Goal: Transaction & Acquisition: Book appointment/travel/reservation

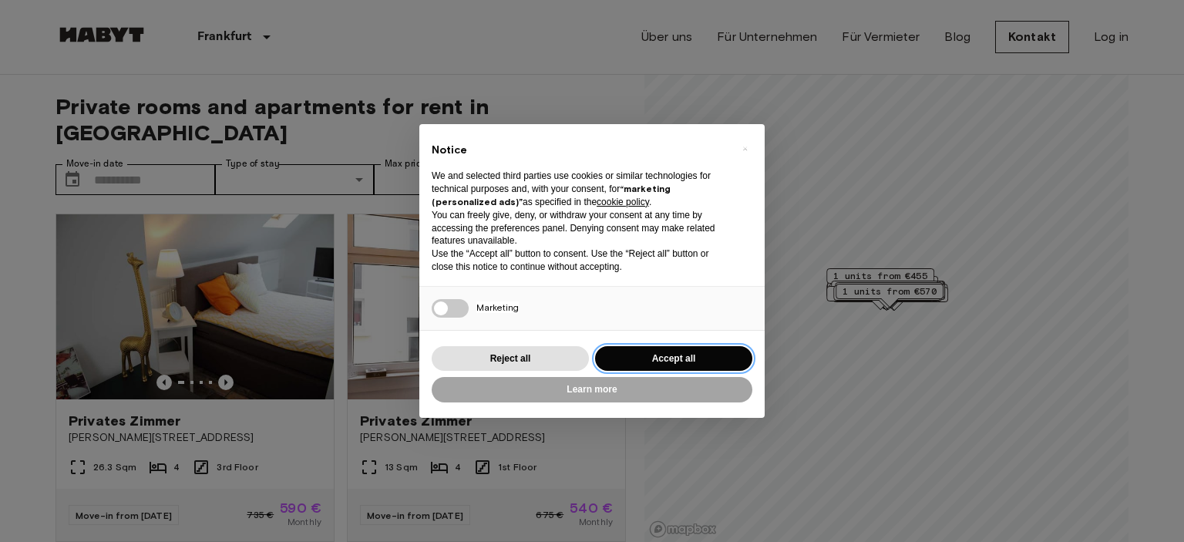
click at [672, 363] on button "Accept all" at bounding box center [673, 358] width 157 height 25
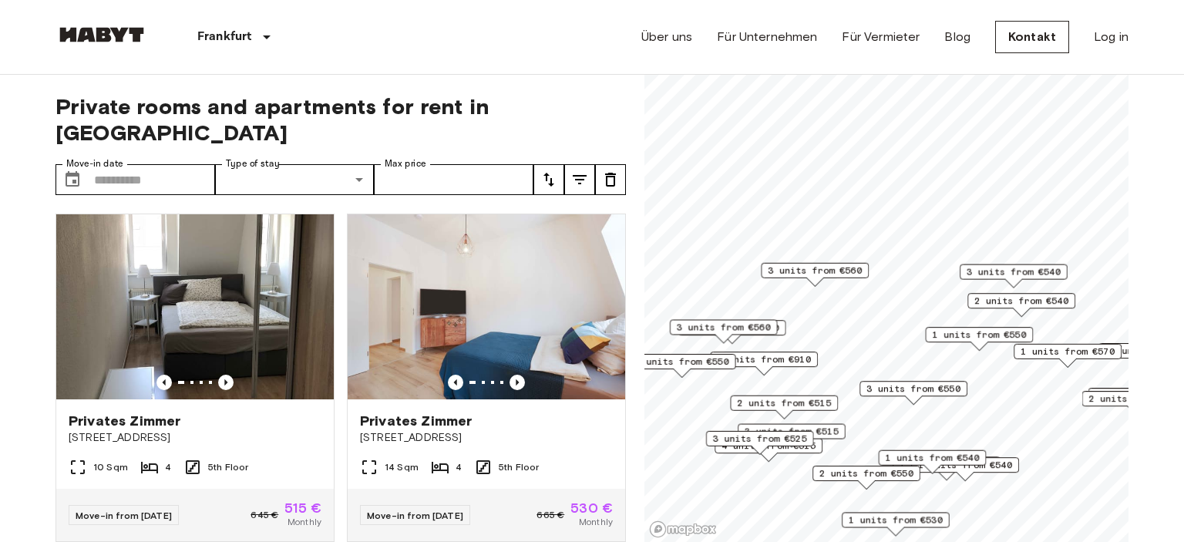
drag, startPoint x: 923, startPoint y: 209, endPoint x: 952, endPoint y: 401, distance: 194.2
click at [952, 401] on div "3 units from €550" at bounding box center [914, 393] width 108 height 24
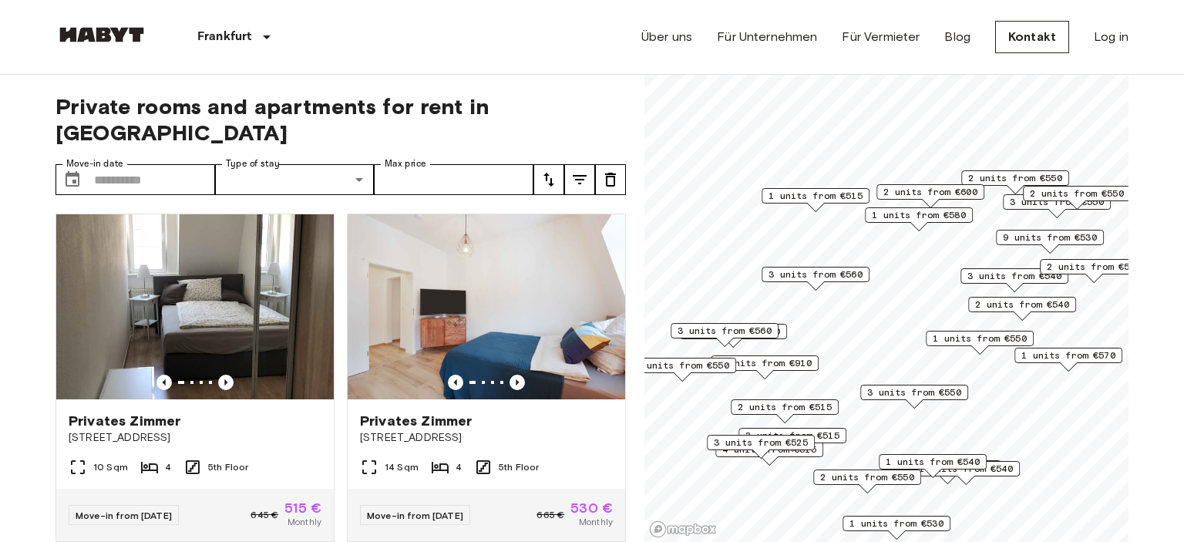
click at [841, 194] on span "1 units from €515" at bounding box center [816, 196] width 94 height 14
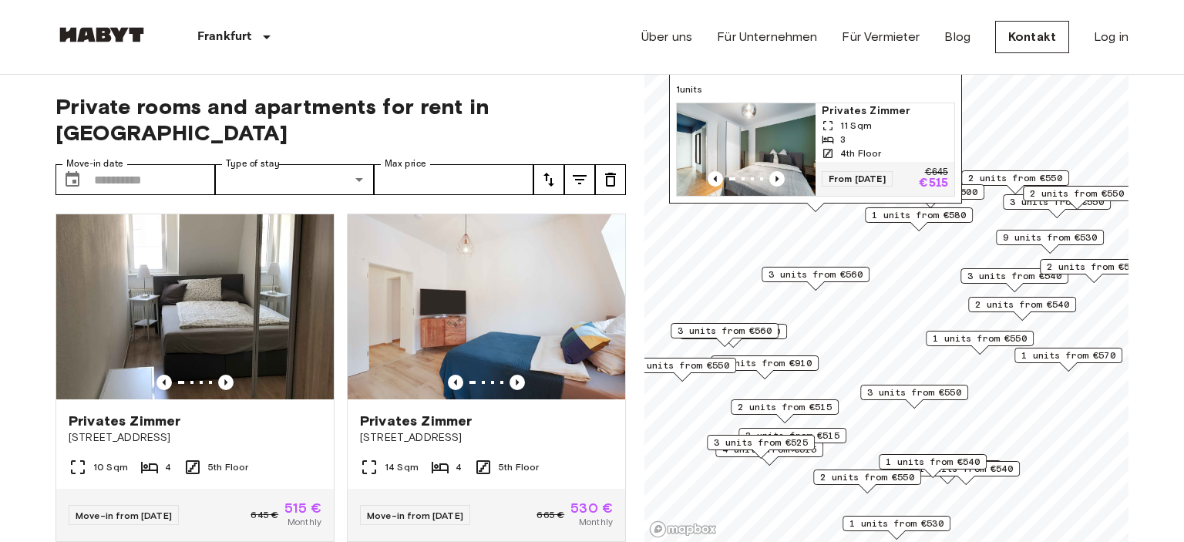
click at [787, 154] on img "Map marker" at bounding box center [746, 149] width 139 height 93
click at [176, 164] on input "Move-in date" at bounding box center [154, 179] width 121 height 31
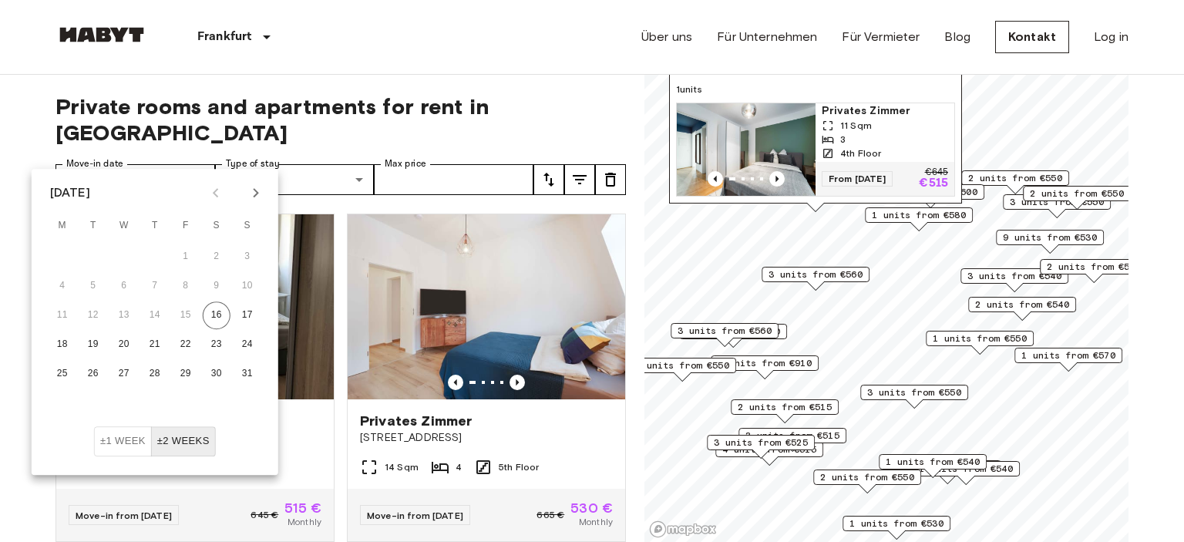
click at [252, 190] on icon "Next month" at bounding box center [256, 193] width 19 height 19
click at [126, 256] on button "1" at bounding box center [124, 257] width 28 height 28
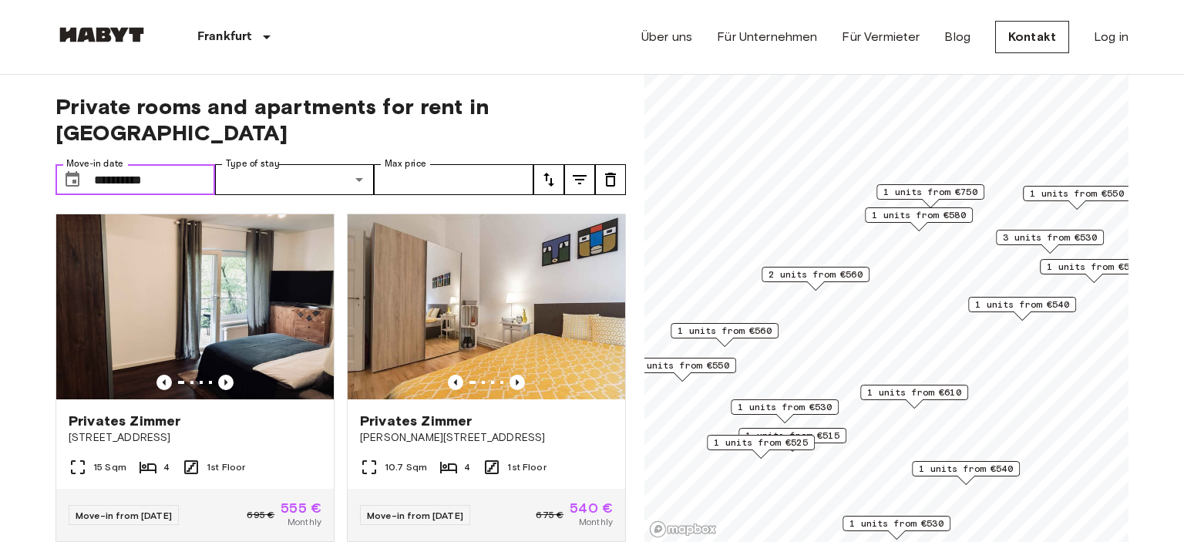
type input "**********"
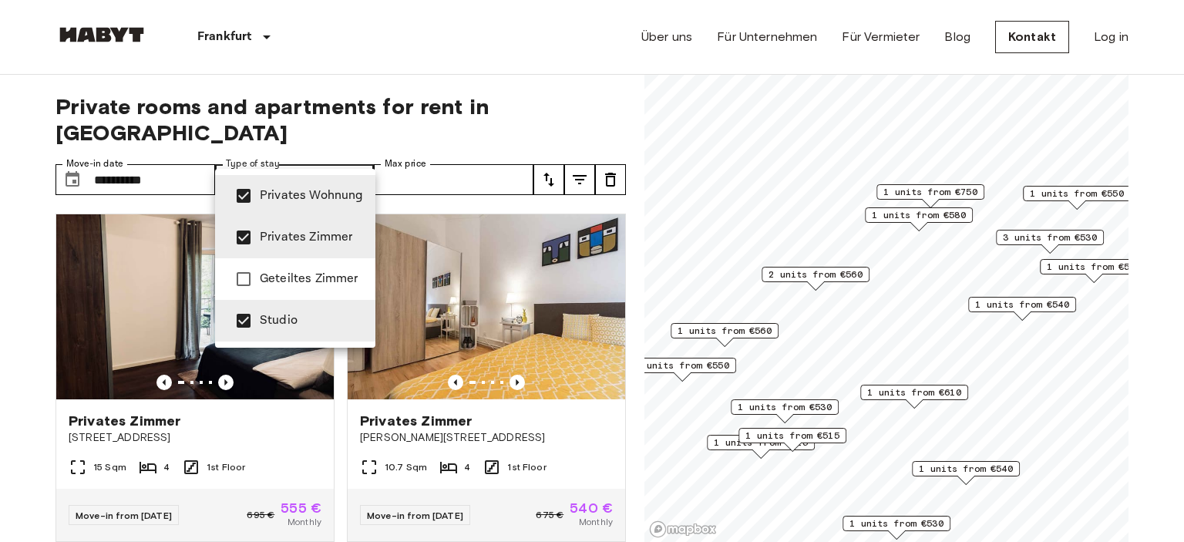
type input "**********"
click at [461, 156] on div at bounding box center [592, 271] width 1184 height 542
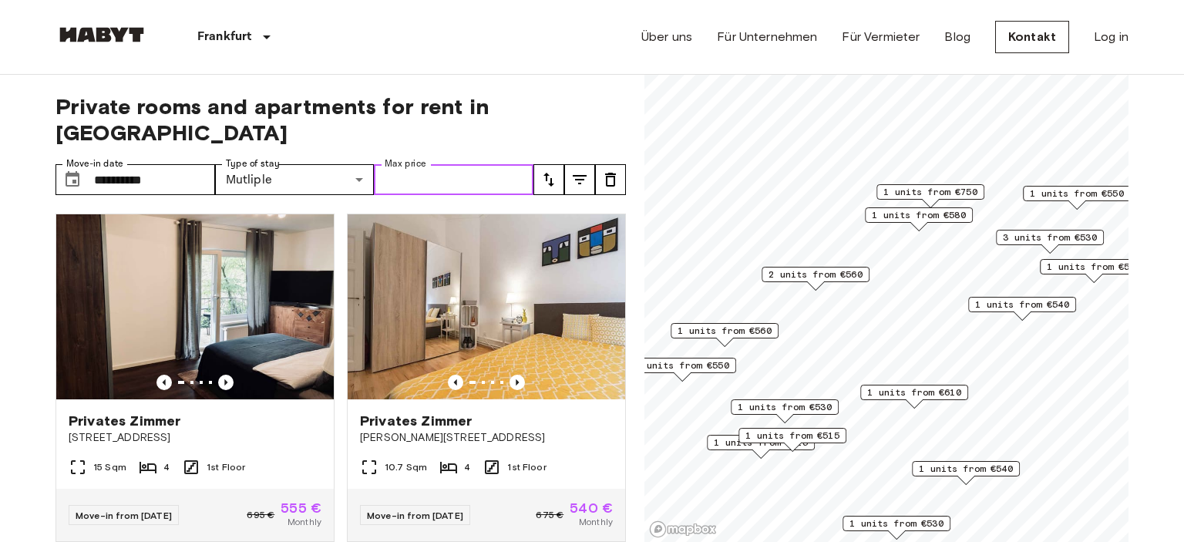
click at [482, 164] on input "Max price" at bounding box center [454, 179] width 160 height 31
type input "***"
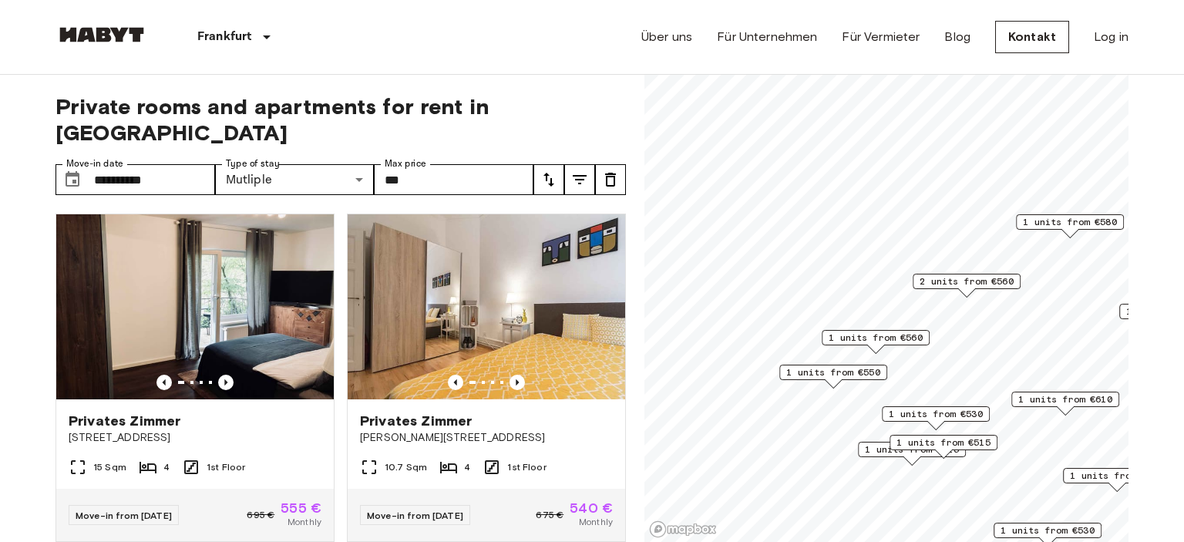
click at [962, 287] on span "2 units from €560" at bounding box center [967, 282] width 94 height 14
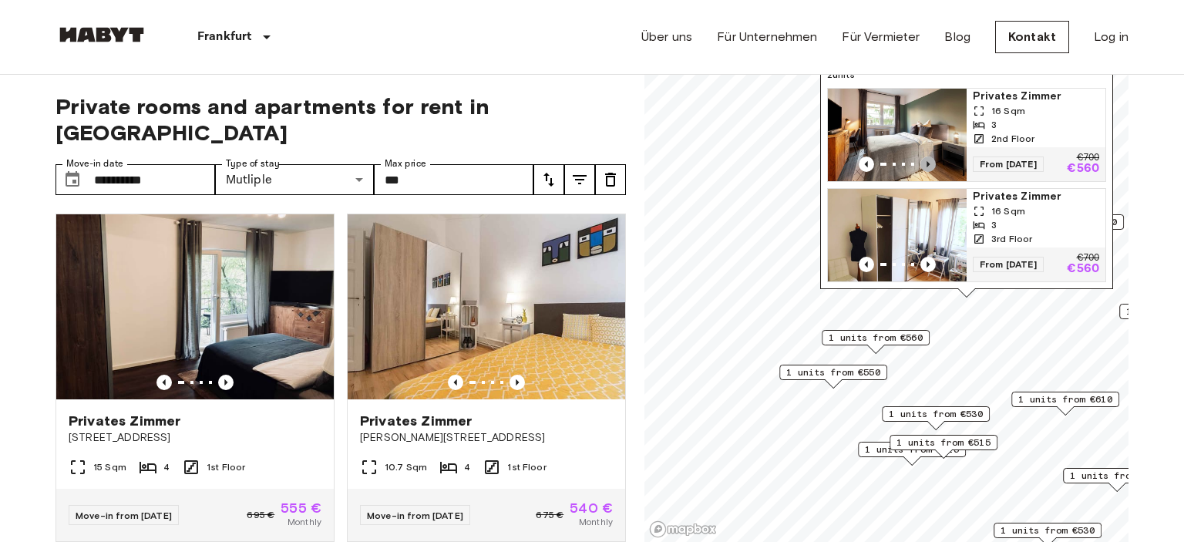
click at [927, 167] on icon "Previous image" at bounding box center [928, 164] width 3 height 6
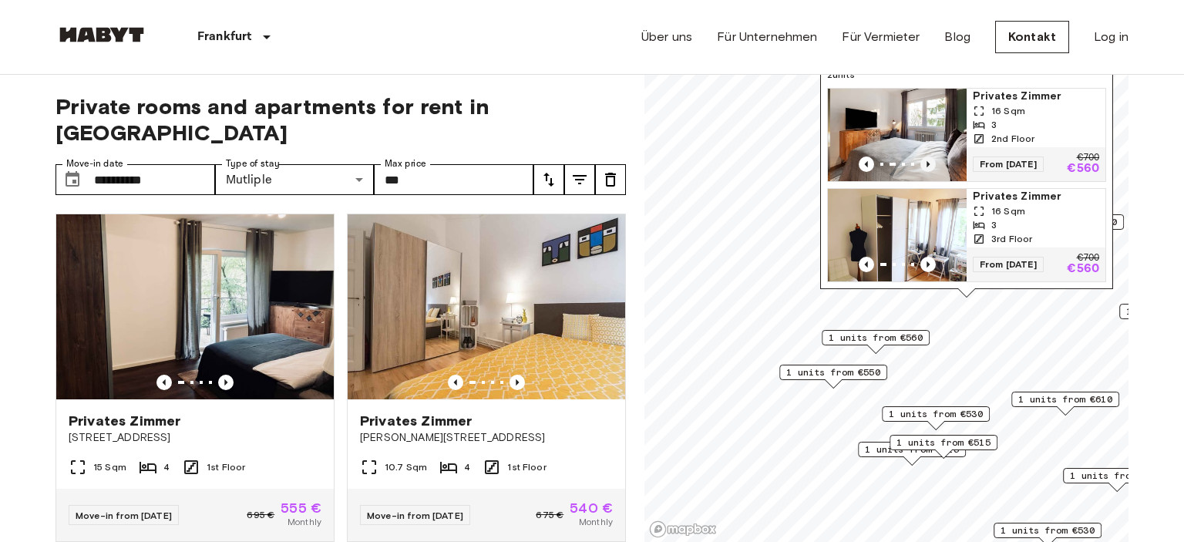
click at [927, 167] on icon "Previous image" at bounding box center [928, 164] width 3 height 6
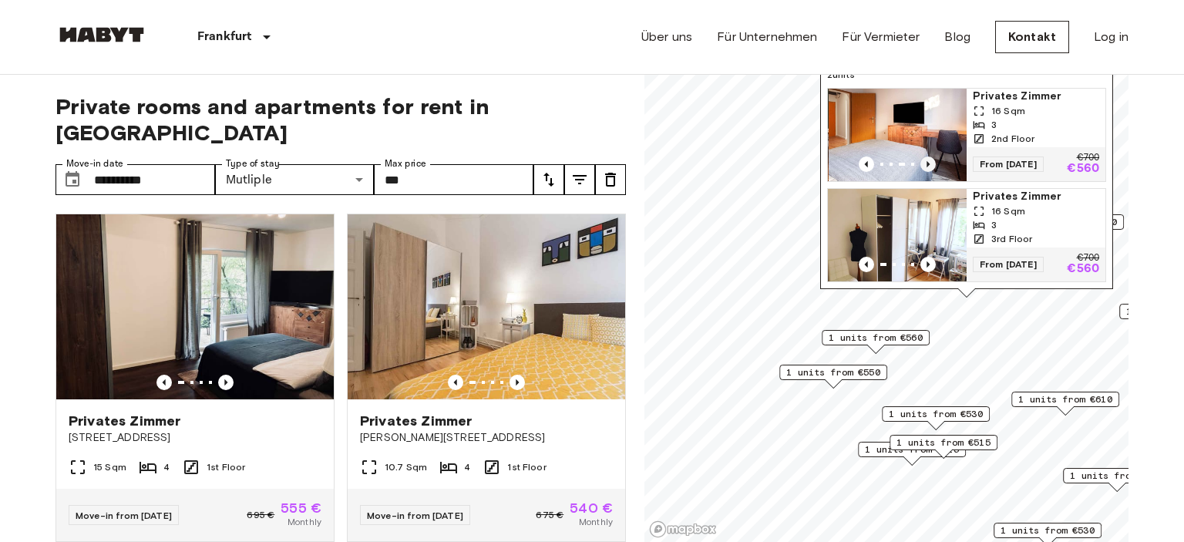
click at [927, 167] on icon "Previous image" at bounding box center [928, 164] width 3 height 6
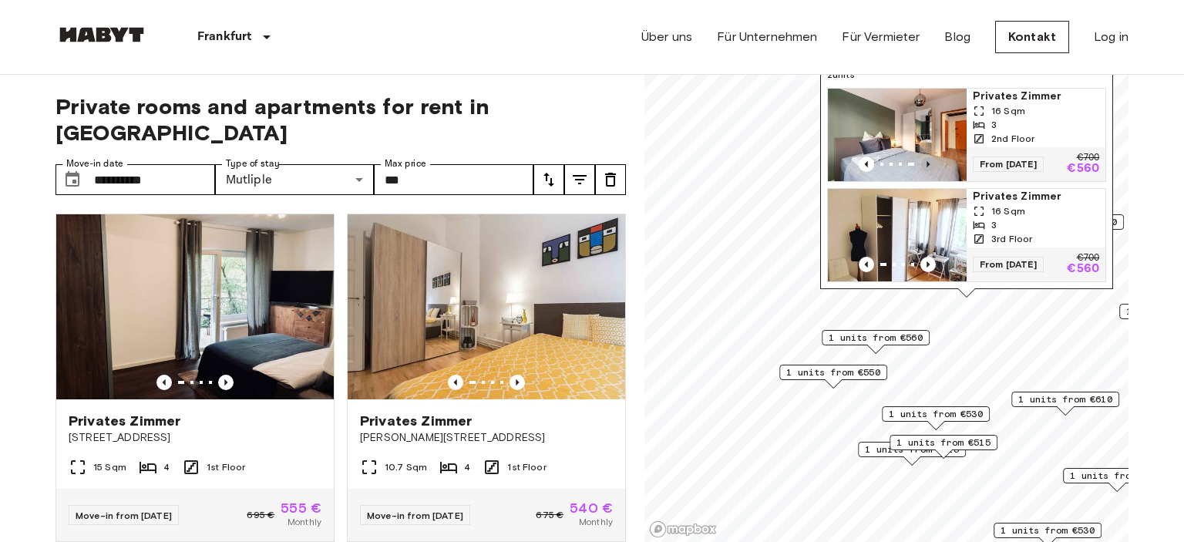
click at [927, 167] on icon "Previous image" at bounding box center [928, 164] width 3 height 6
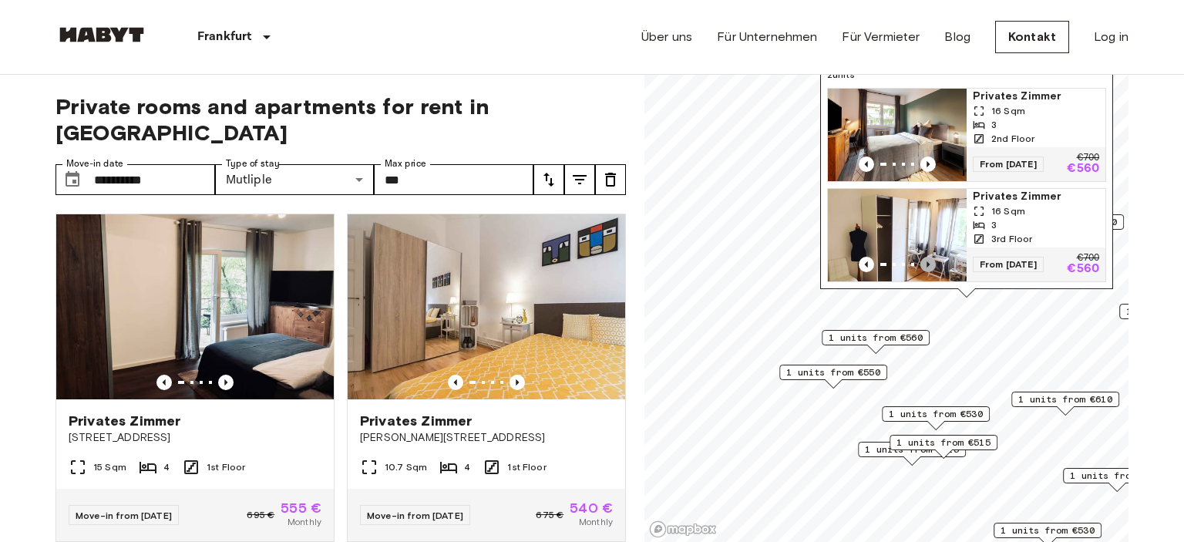
click at [925, 261] on icon "Previous image" at bounding box center [928, 264] width 15 height 15
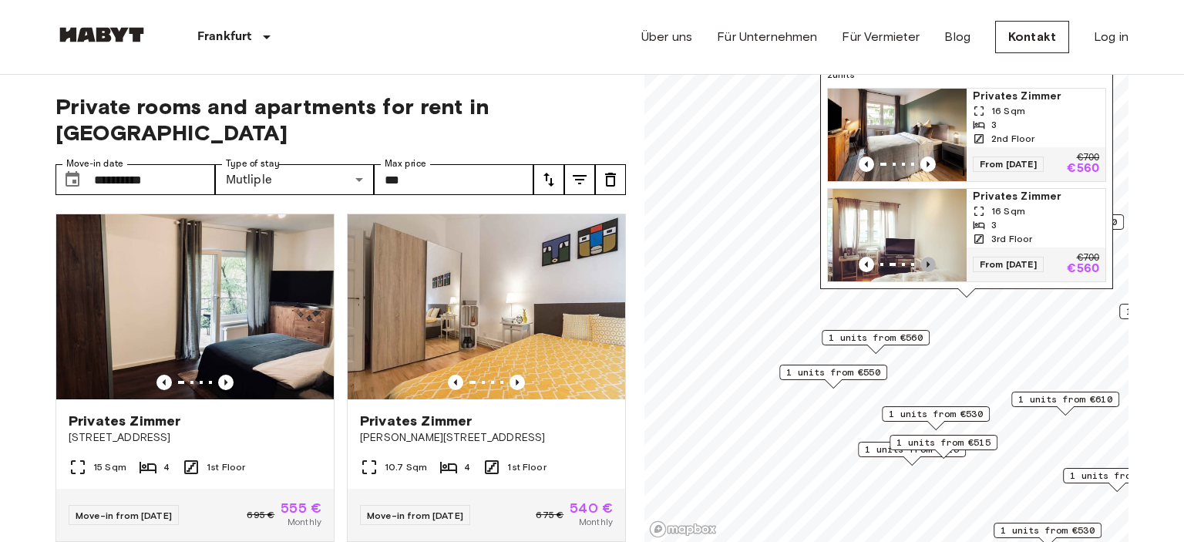
click at [925, 261] on icon "Previous image" at bounding box center [928, 264] width 15 height 15
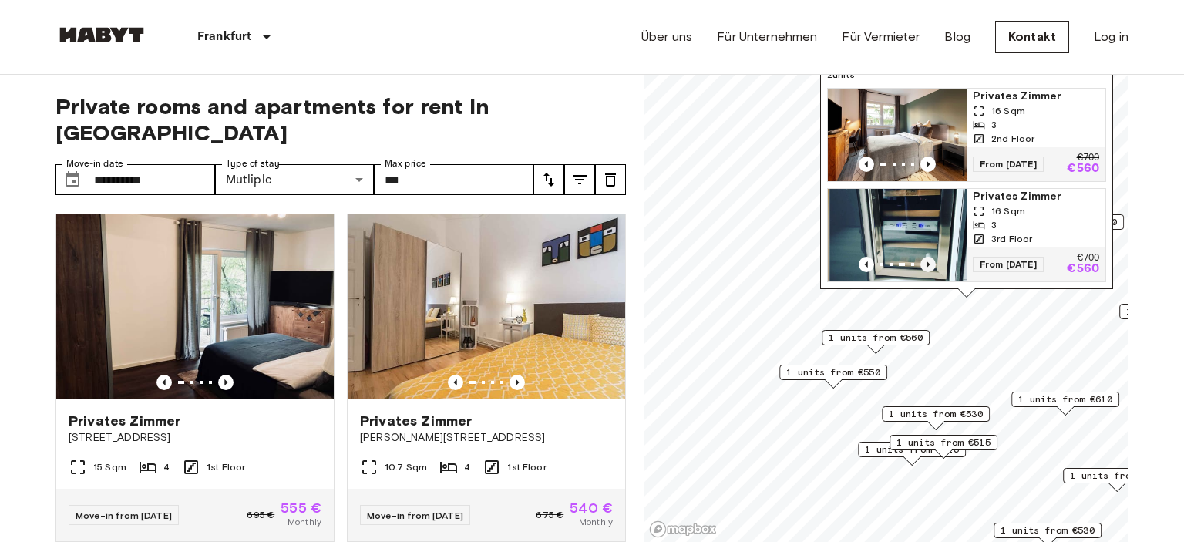
click at [925, 261] on icon "Previous image" at bounding box center [928, 264] width 15 height 15
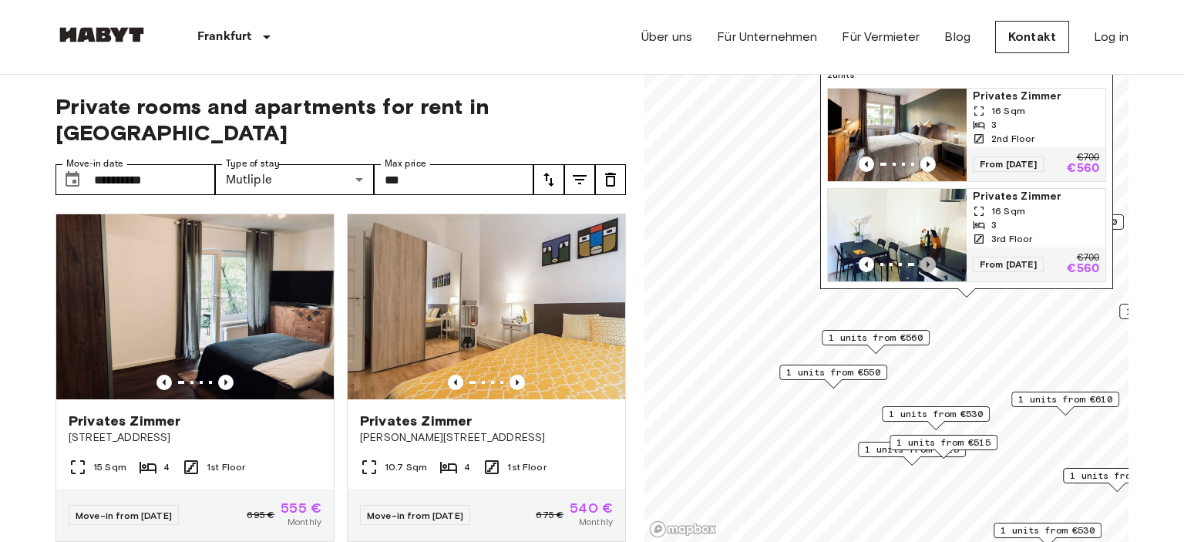
click at [925, 261] on icon "Previous image" at bounding box center [928, 264] width 15 height 15
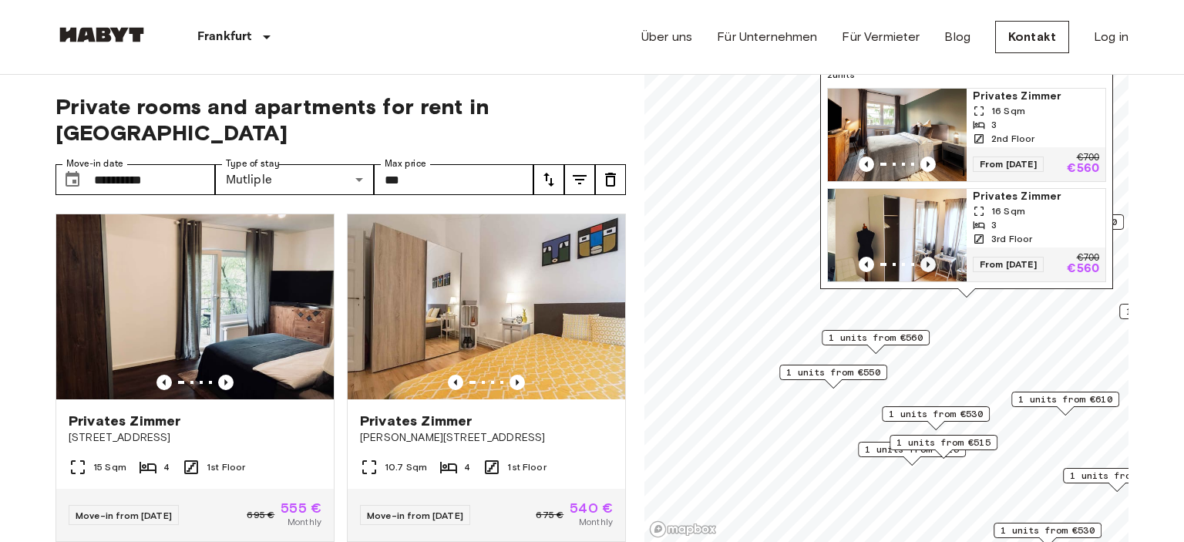
click at [925, 261] on icon "Previous image" at bounding box center [928, 264] width 15 height 15
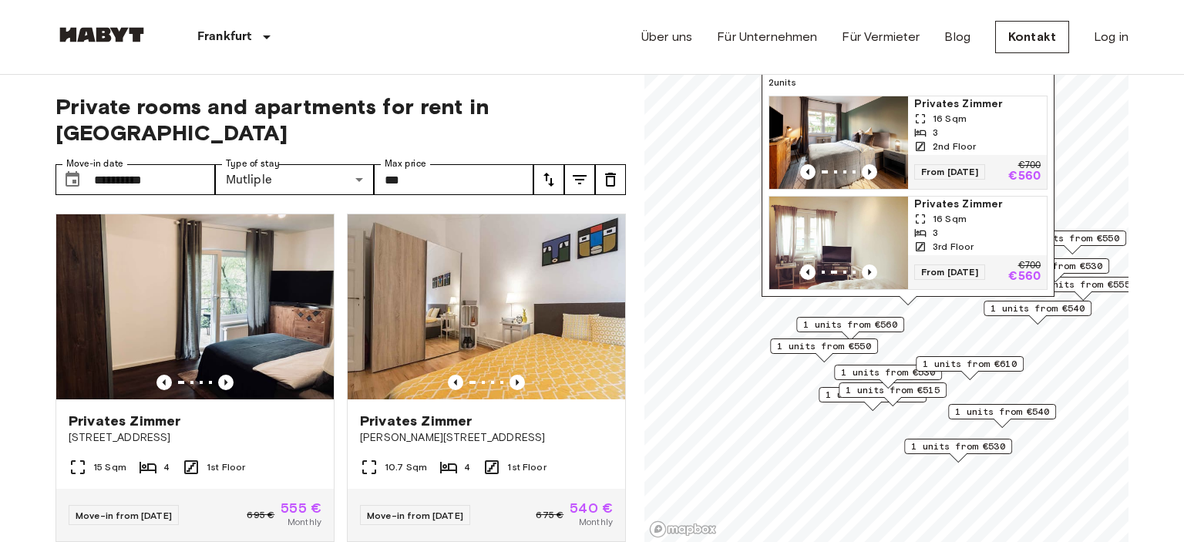
click at [887, 261] on img "Map marker" at bounding box center [839, 243] width 139 height 93
click at [884, 323] on span "1 units from €560" at bounding box center [850, 325] width 94 height 14
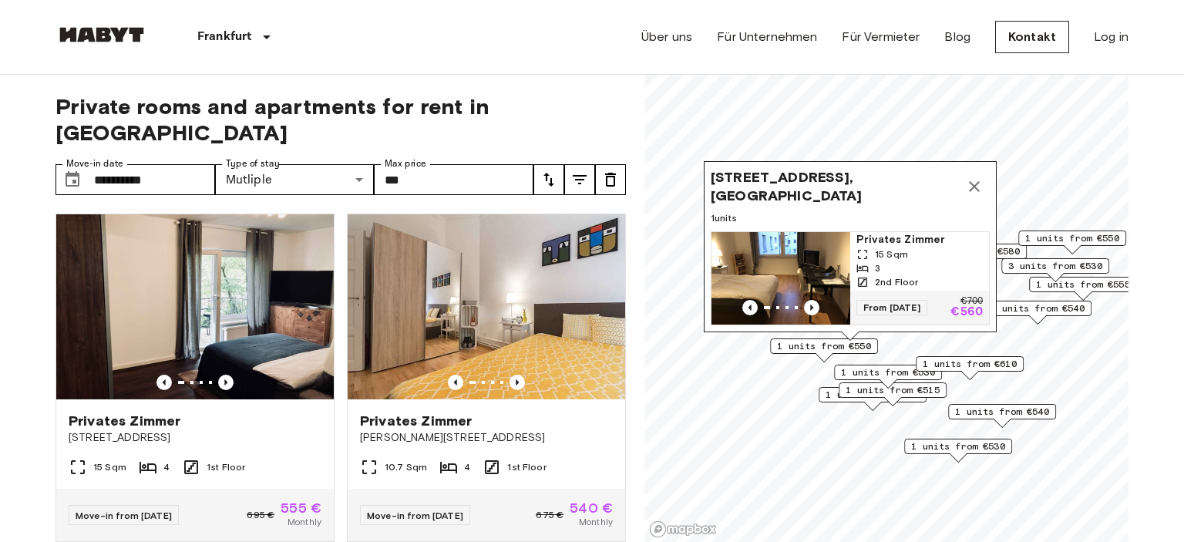
click at [844, 345] on span "1 units from €550" at bounding box center [824, 346] width 94 height 14
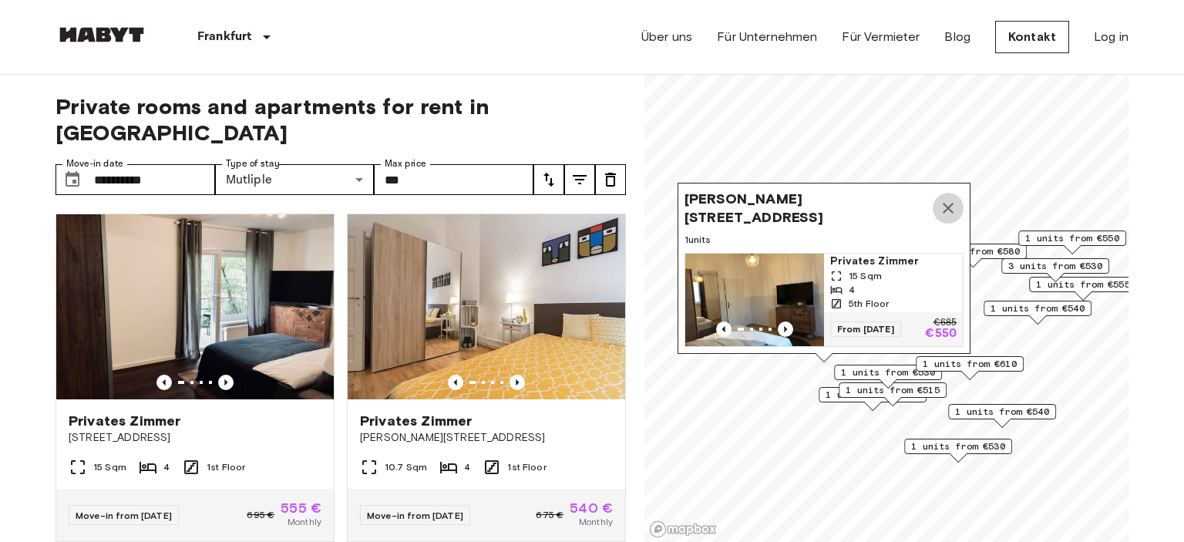
click at [953, 205] on icon "Map marker" at bounding box center [948, 208] width 19 height 19
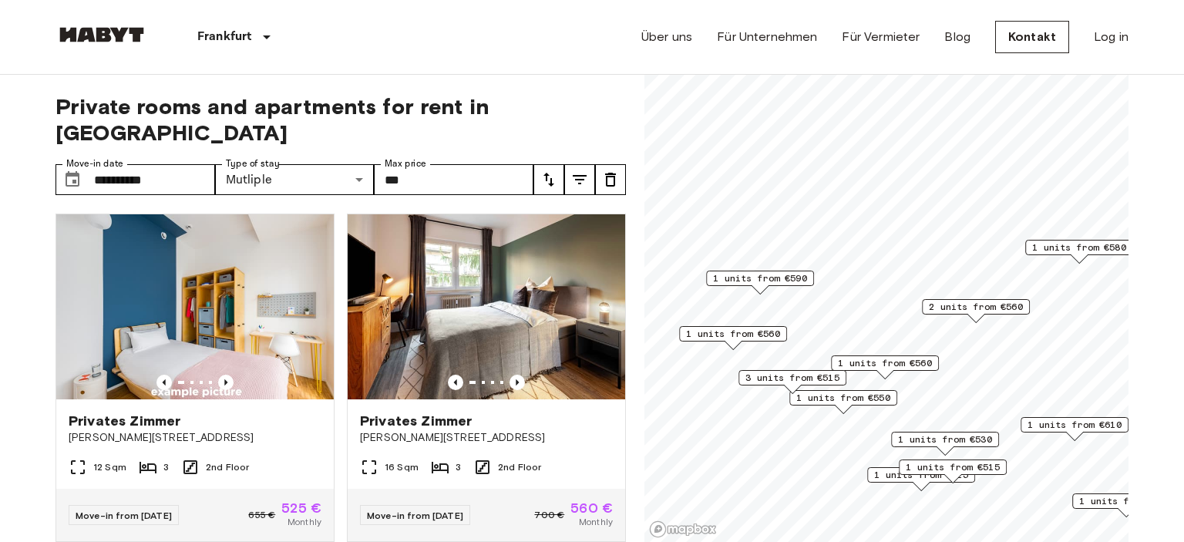
click at [847, 356] on span "1 units from €560" at bounding box center [885, 363] width 94 height 14
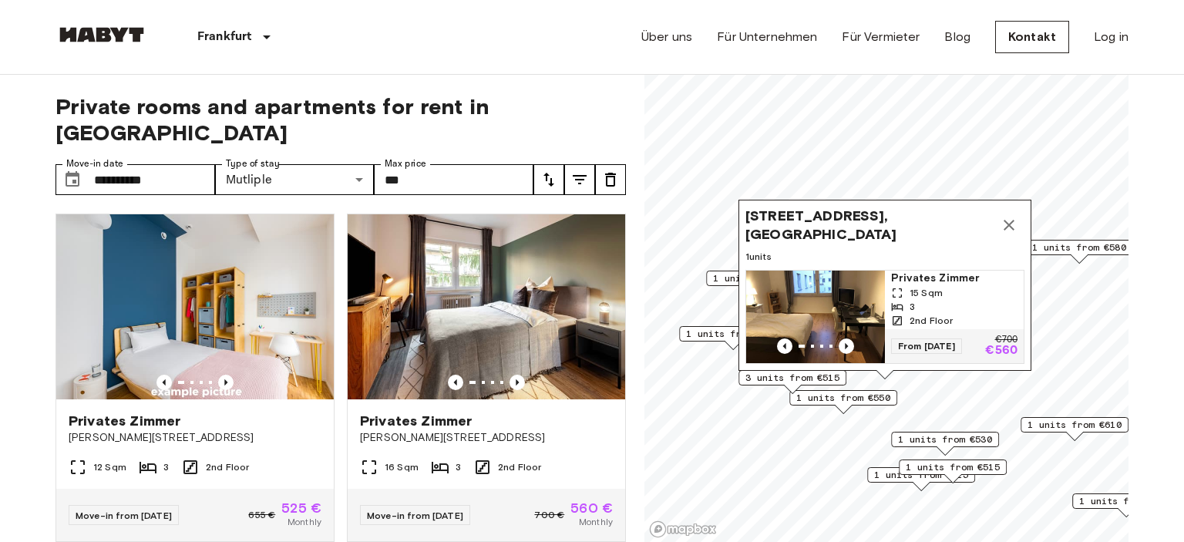
click at [1017, 225] on icon "Map marker" at bounding box center [1009, 225] width 19 height 19
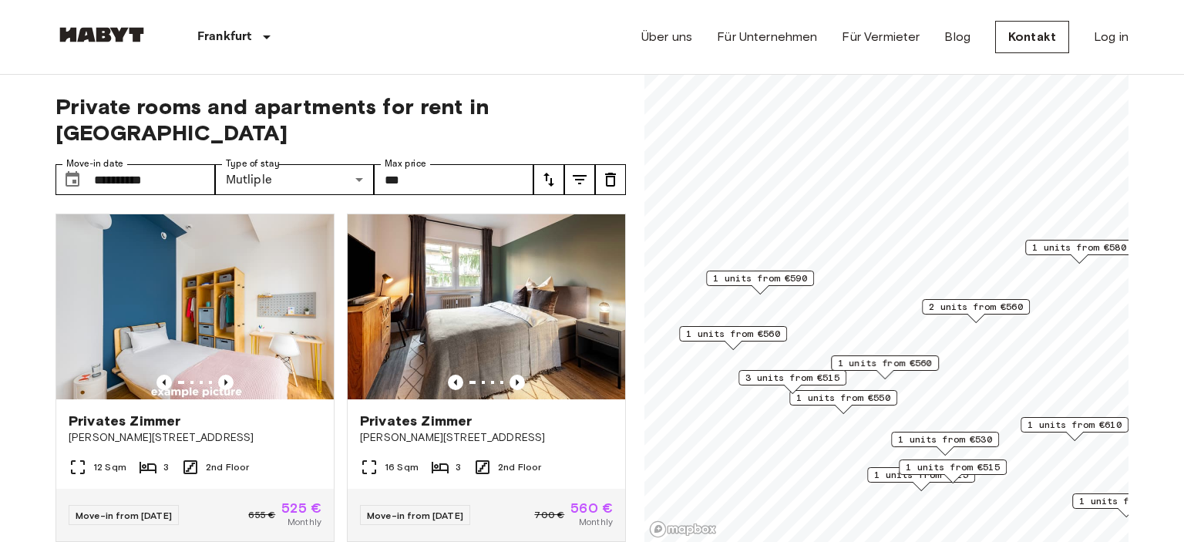
click at [790, 276] on span "1 units from €590" at bounding box center [760, 278] width 94 height 14
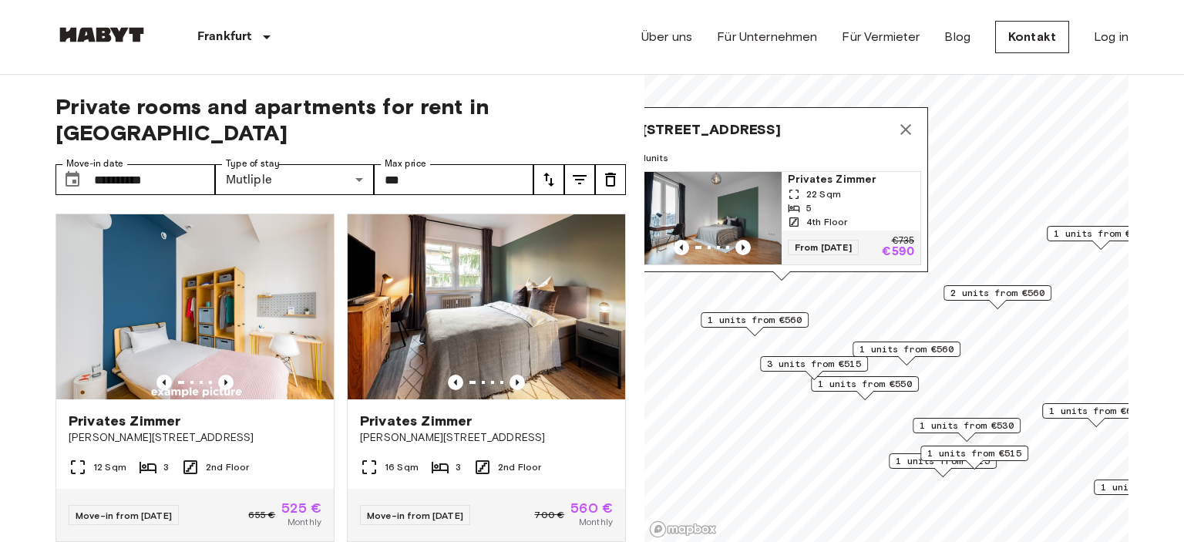
drag, startPoint x: 803, startPoint y: 176, endPoint x: 825, endPoint y: 162, distance: 25.7
click at [825, 162] on span "1 units" at bounding box center [781, 158] width 279 height 14
click at [761, 319] on span "1 units from €560" at bounding box center [755, 320] width 94 height 14
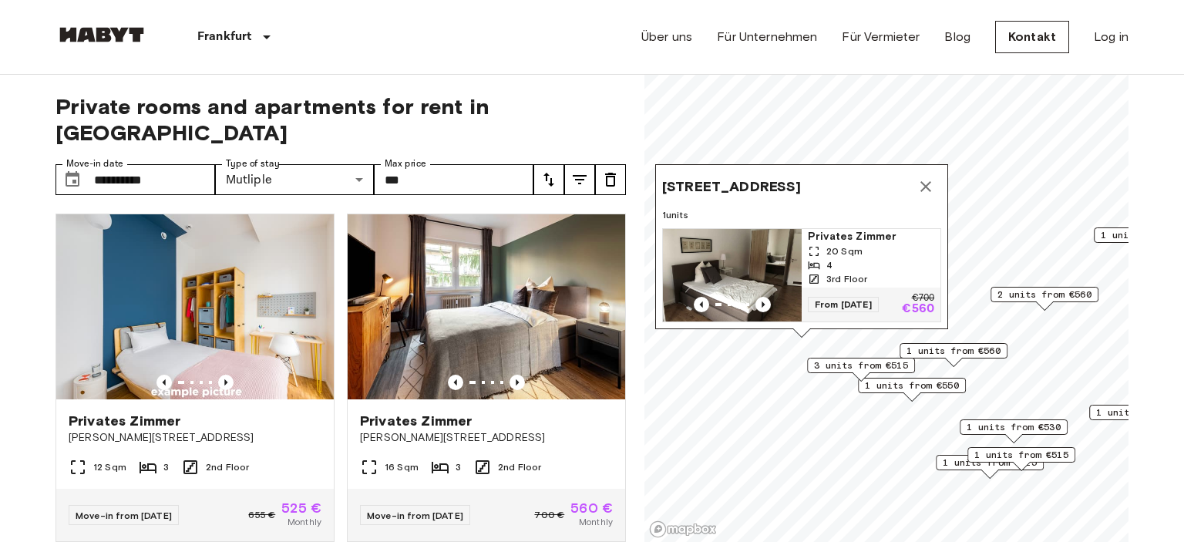
drag, startPoint x: 770, startPoint y: 197, endPoint x: 817, endPoint y: 199, distance: 47.1
click at [801, 196] on span "Nauheimer Straße 10, 60486 Frankfurt, GER" at bounding box center [731, 186] width 139 height 19
click at [768, 305] on icon "Previous image" at bounding box center [763, 304] width 15 height 15
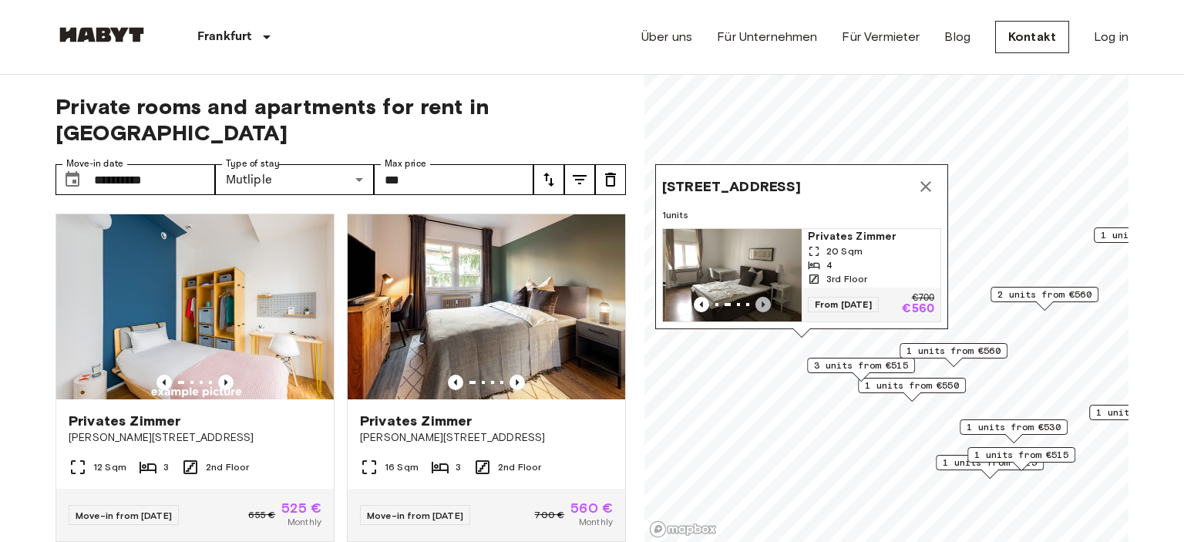
click at [768, 305] on icon "Previous image" at bounding box center [763, 304] width 15 height 15
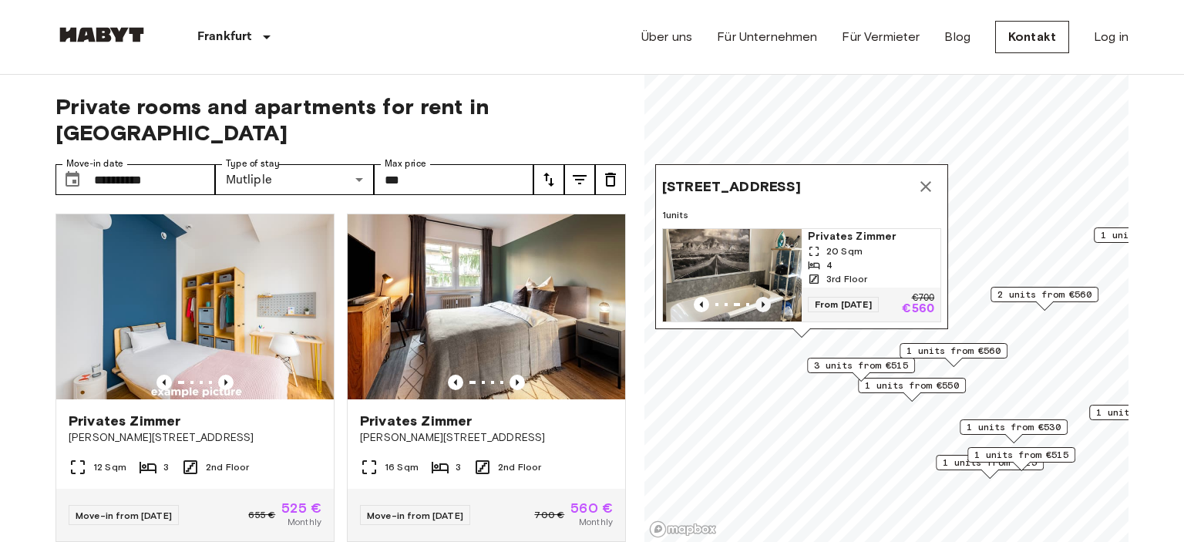
click at [768, 305] on icon "Previous image" at bounding box center [763, 304] width 15 height 15
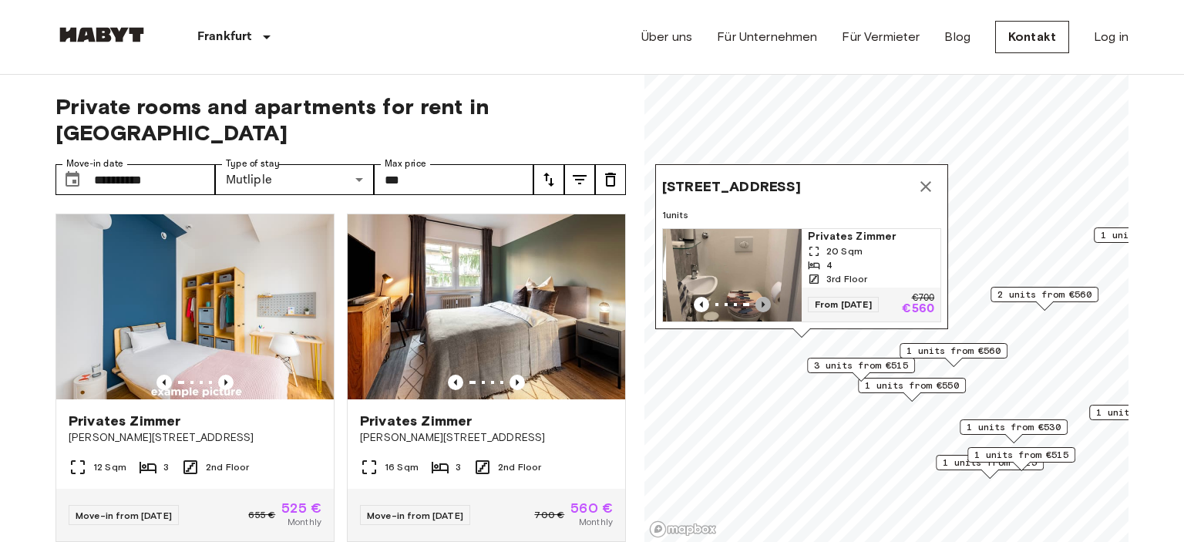
click at [768, 305] on icon "Previous image" at bounding box center [763, 304] width 15 height 15
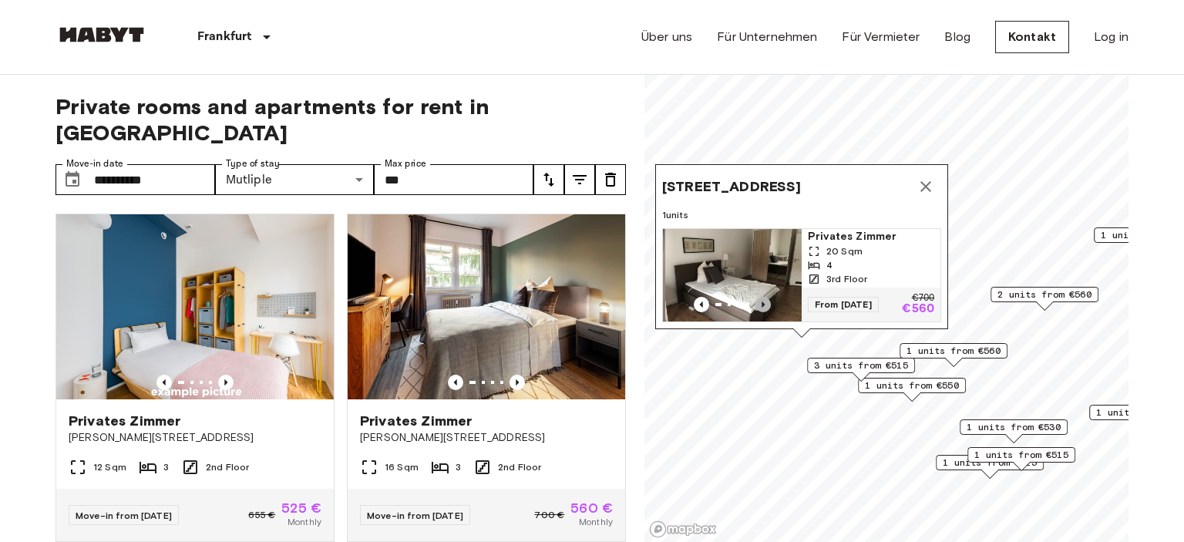
click at [768, 305] on icon "Previous image" at bounding box center [763, 304] width 15 height 15
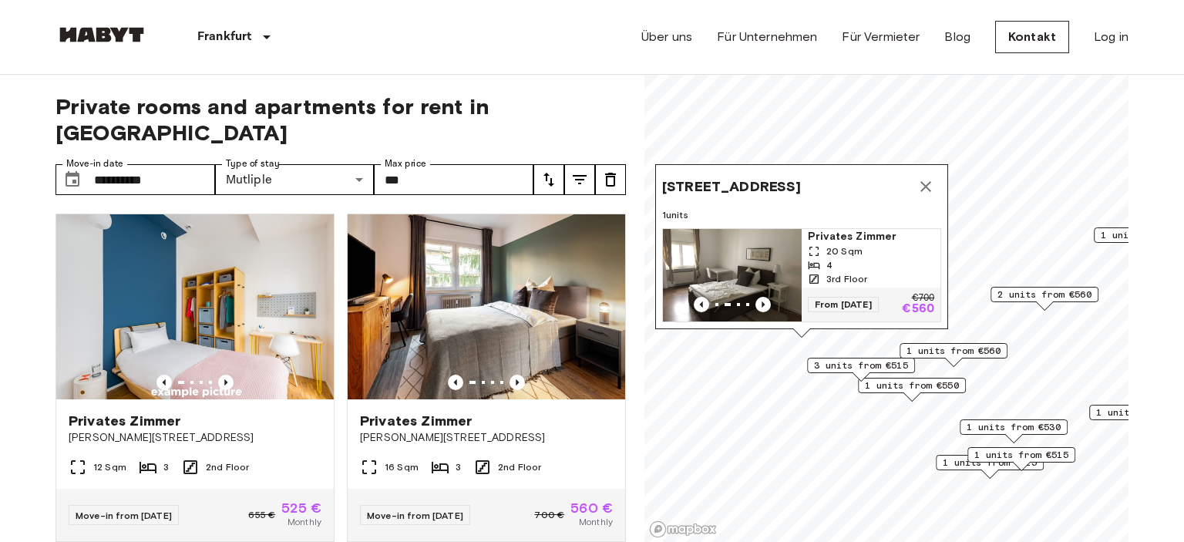
click at [739, 258] on img "Map marker" at bounding box center [732, 275] width 139 height 93
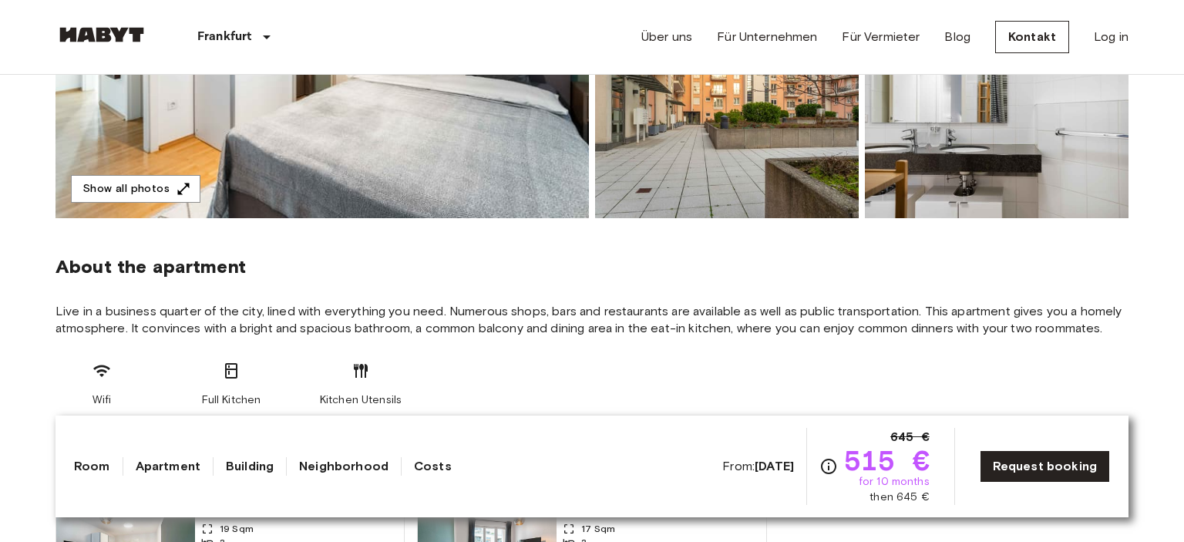
scroll to position [651, 0]
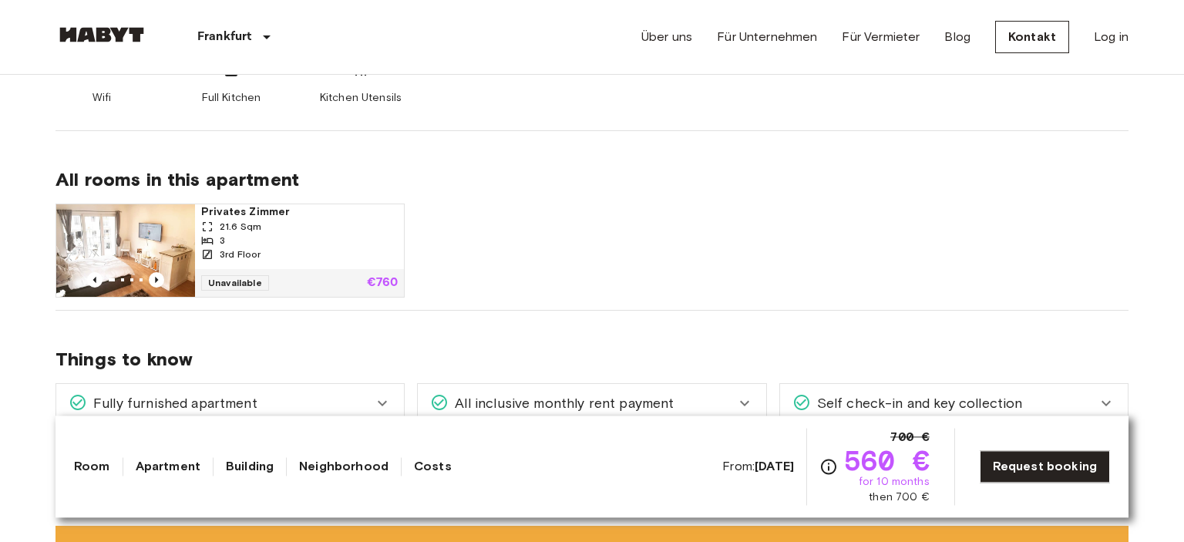
scroll to position [244, 0]
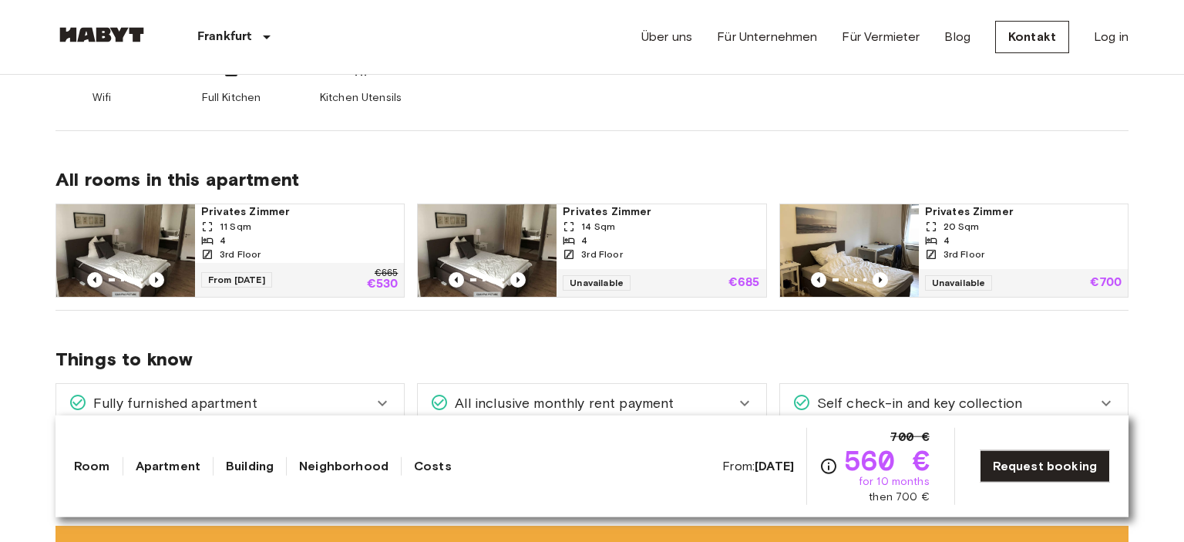
scroll to position [733, 0]
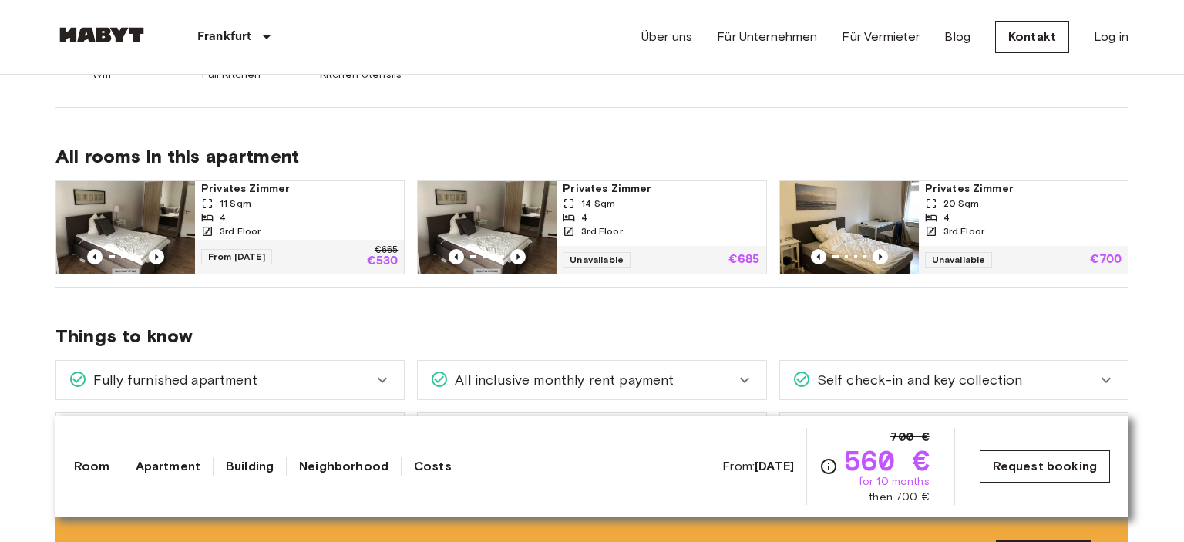
click at [1056, 466] on link "Request booking" at bounding box center [1045, 466] width 130 height 32
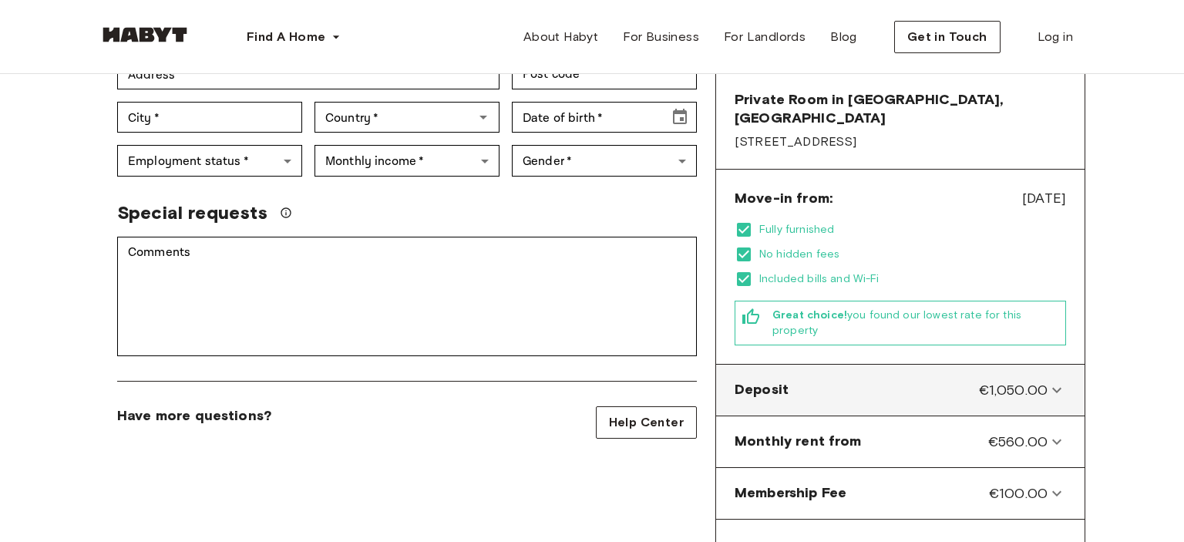
scroll to position [325, 0]
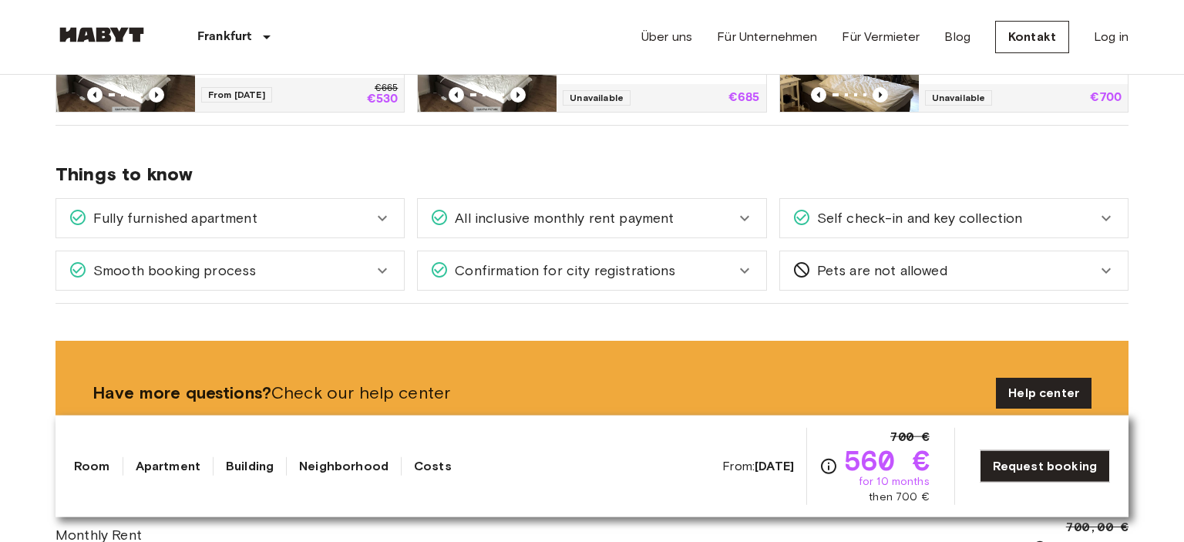
scroll to position [895, 0]
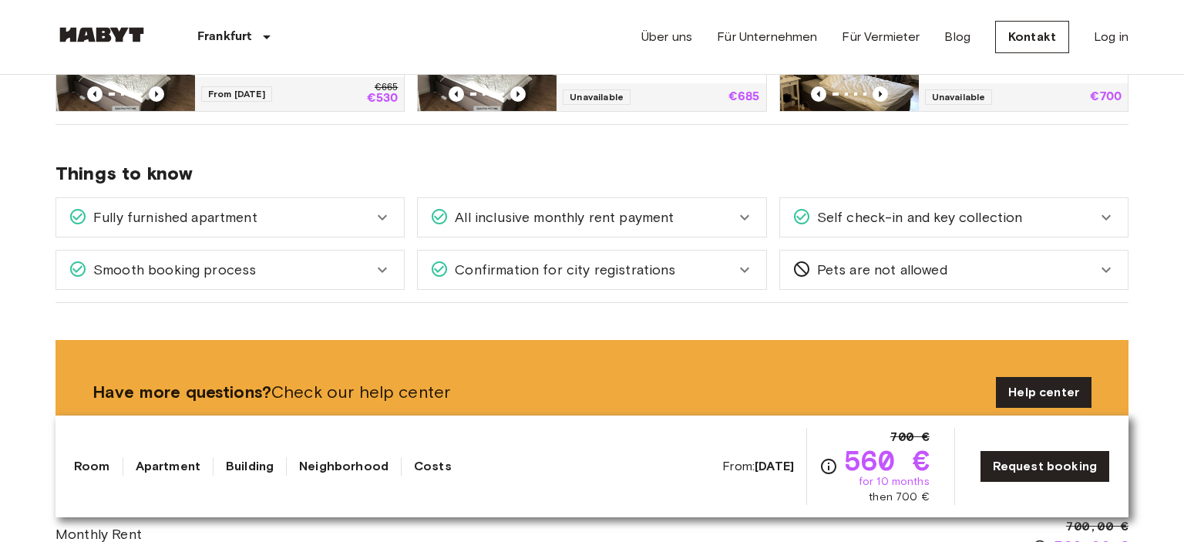
click at [101, 466] on link "Room" at bounding box center [92, 466] width 36 height 19
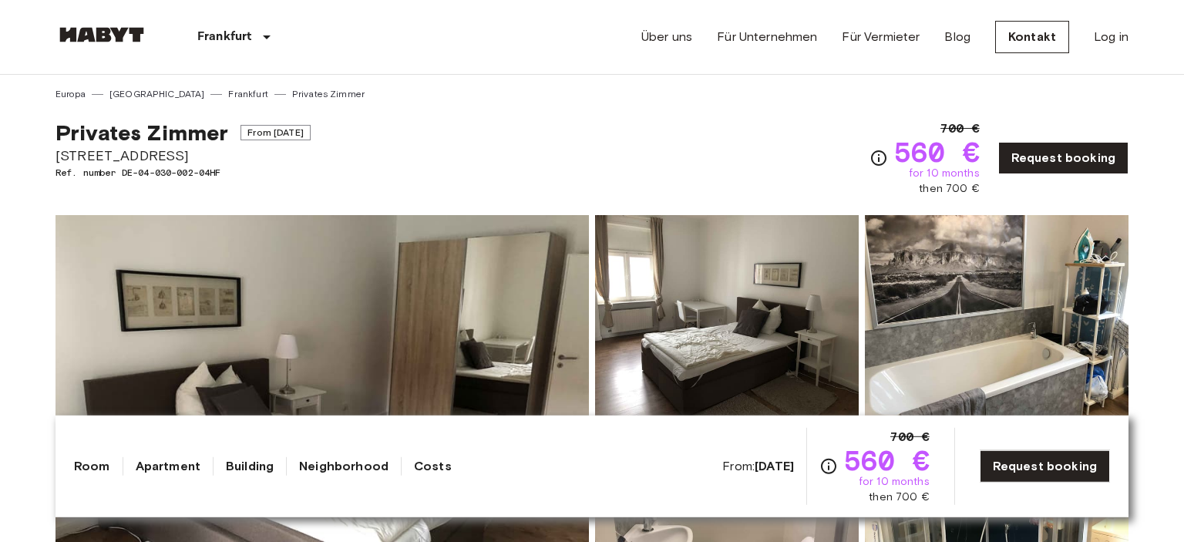
scroll to position [0, 0]
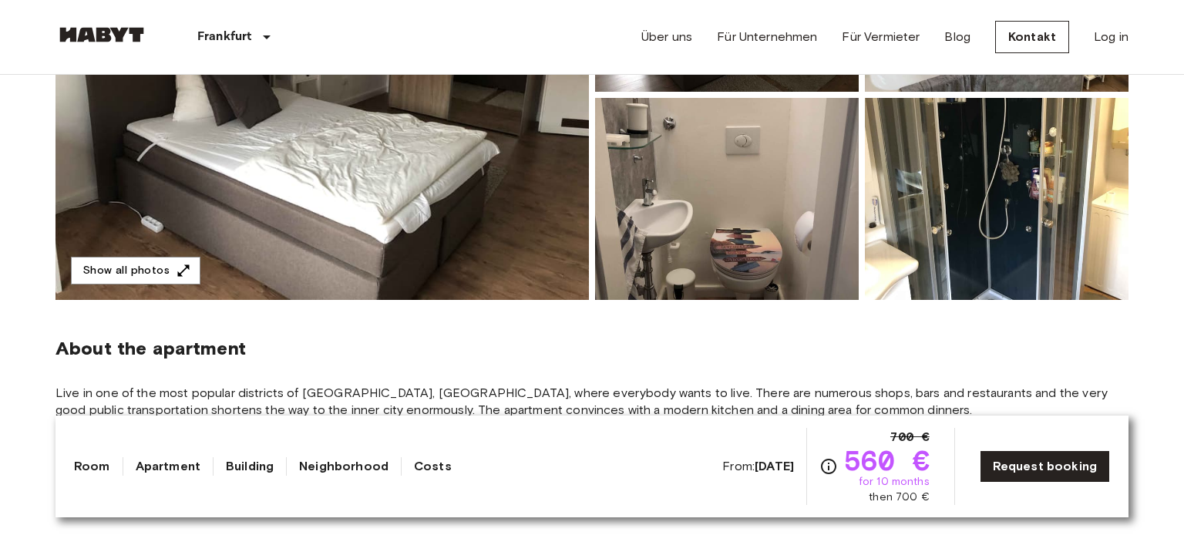
click at [178, 469] on link "Apartment" at bounding box center [168, 466] width 65 height 19
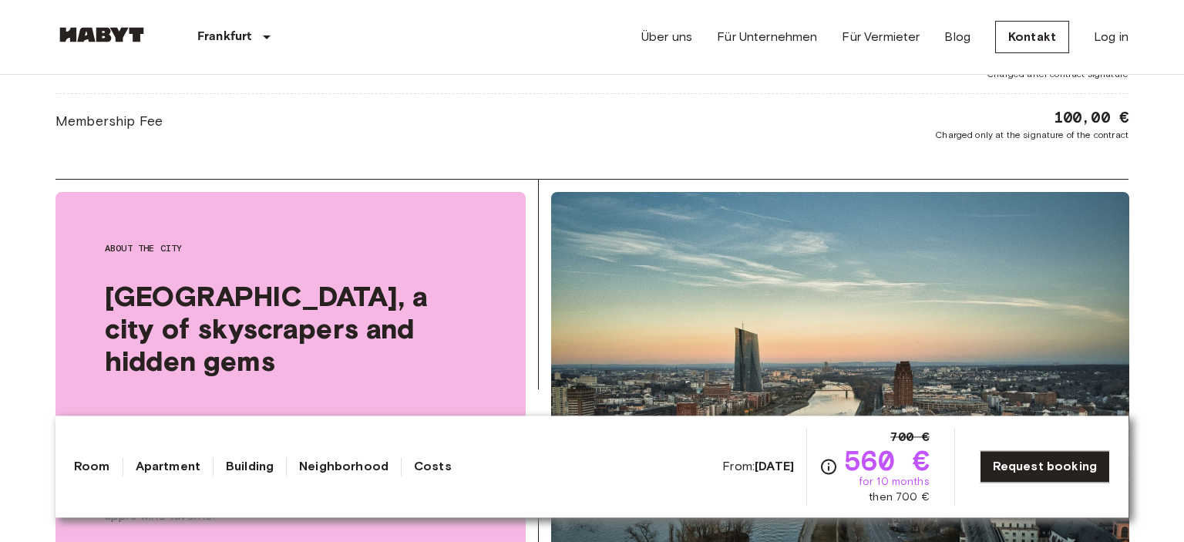
scroll to position [1854, 0]
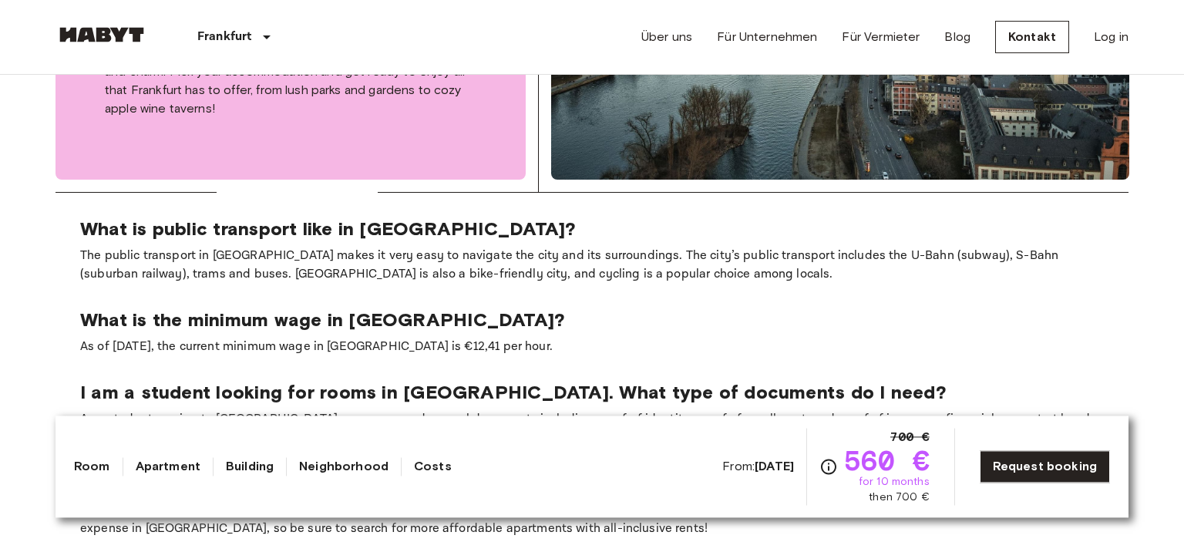
click at [256, 467] on link "Building" at bounding box center [250, 466] width 48 height 19
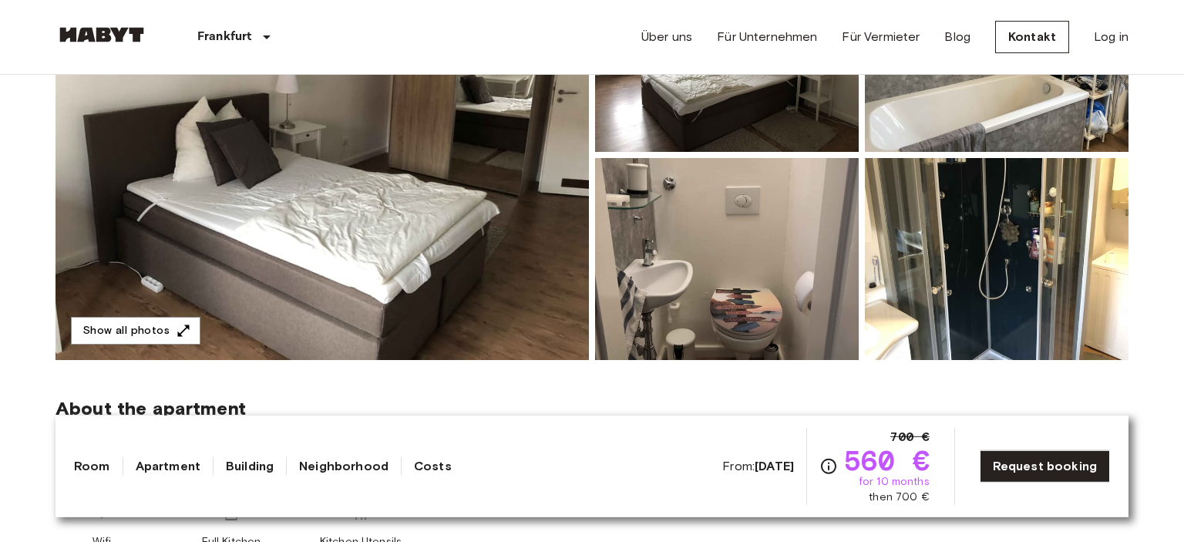
scroll to position [244, 0]
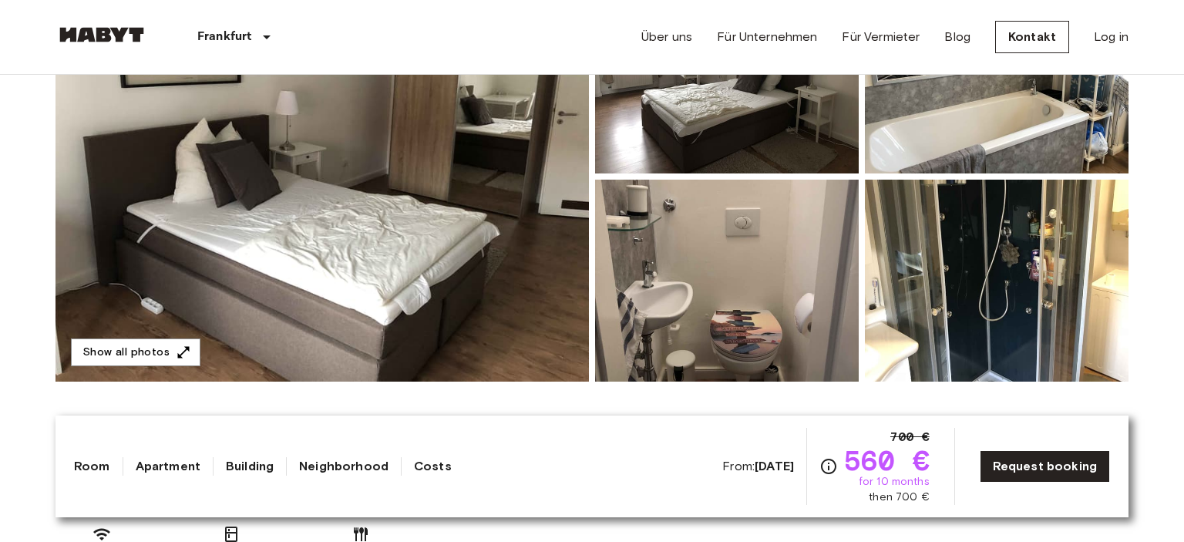
click at [327, 464] on link "Neighborhood" at bounding box center [343, 466] width 89 height 19
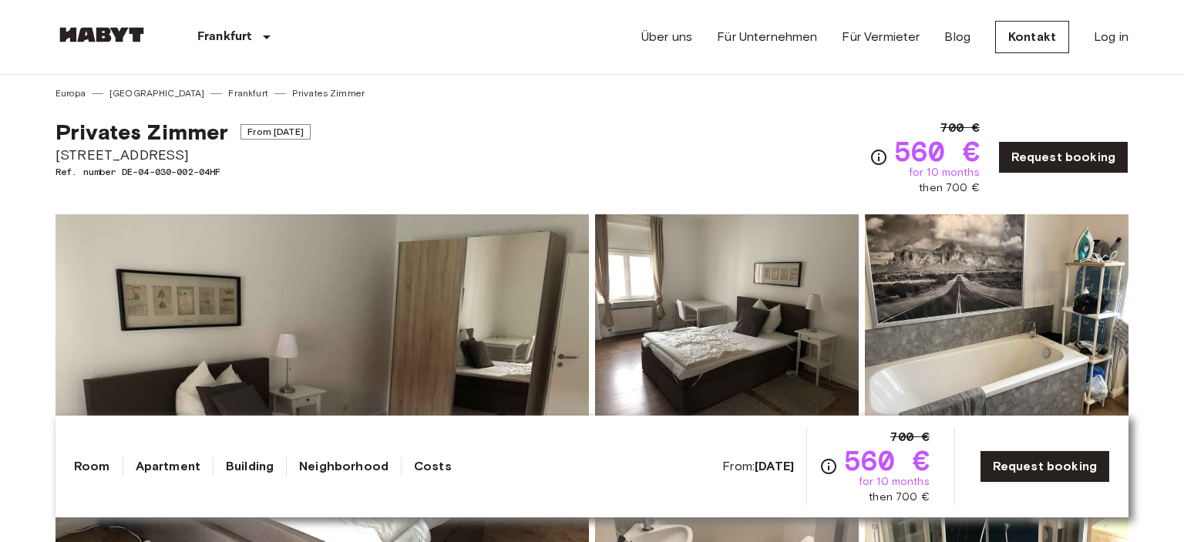
scroll to position [0, 0]
click at [435, 464] on link "Costs" at bounding box center [433, 466] width 38 height 19
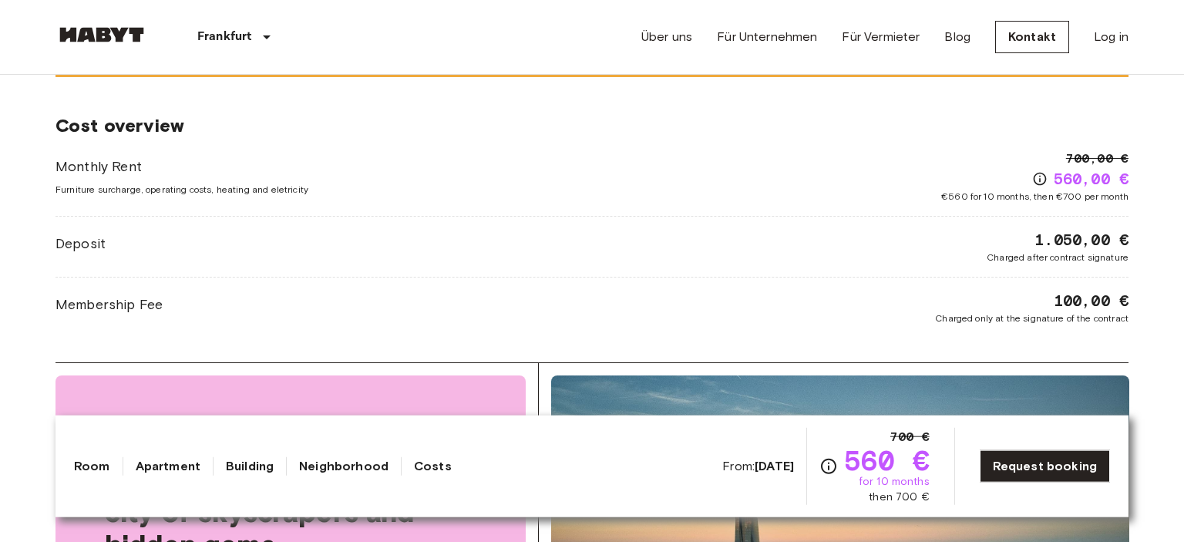
scroll to position [1265, 0]
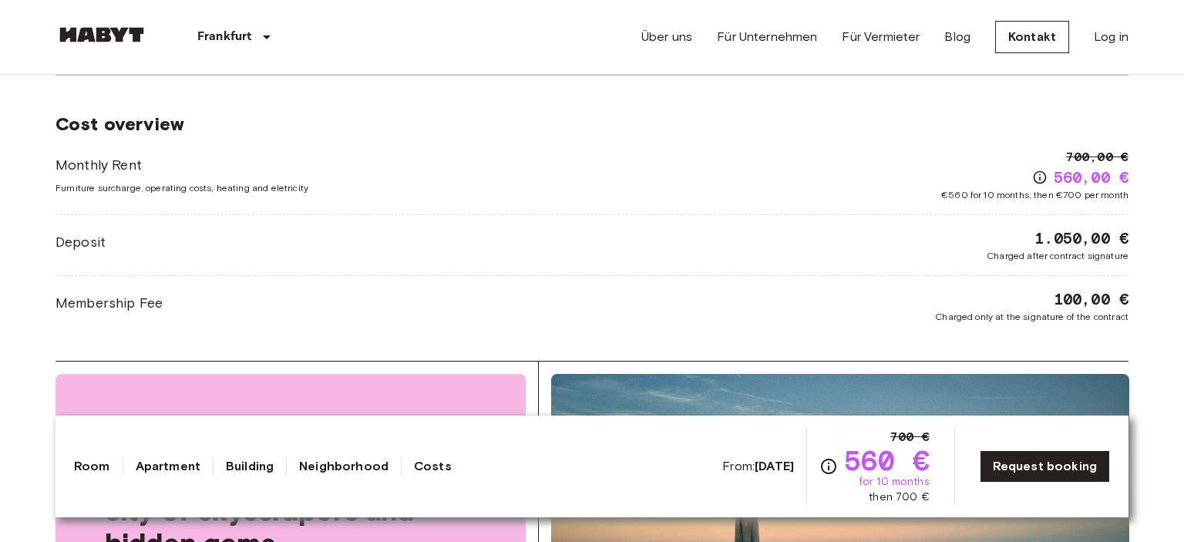
click at [316, 470] on link "Neighborhood" at bounding box center [343, 466] width 89 height 19
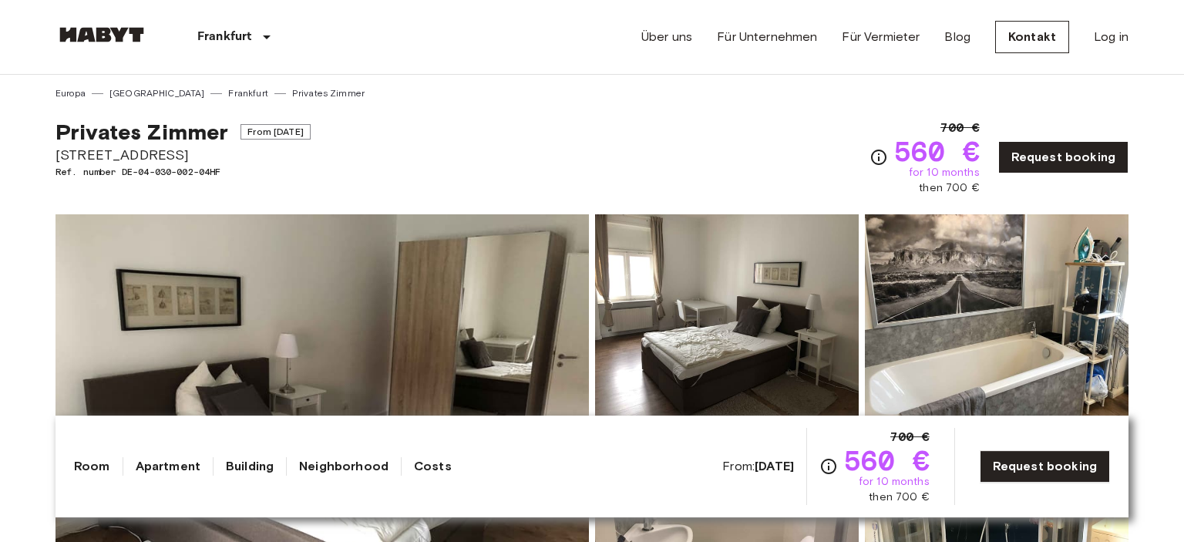
scroll to position [0, 0]
click at [259, 468] on link "Building" at bounding box center [250, 466] width 48 height 19
click at [167, 469] on link "Apartment" at bounding box center [168, 466] width 65 height 19
drag, startPoint x: 57, startPoint y: 152, endPoint x: 231, endPoint y: 150, distance: 173.5
click at [231, 150] on span "[STREET_ADDRESS]" at bounding box center [183, 156] width 255 height 20
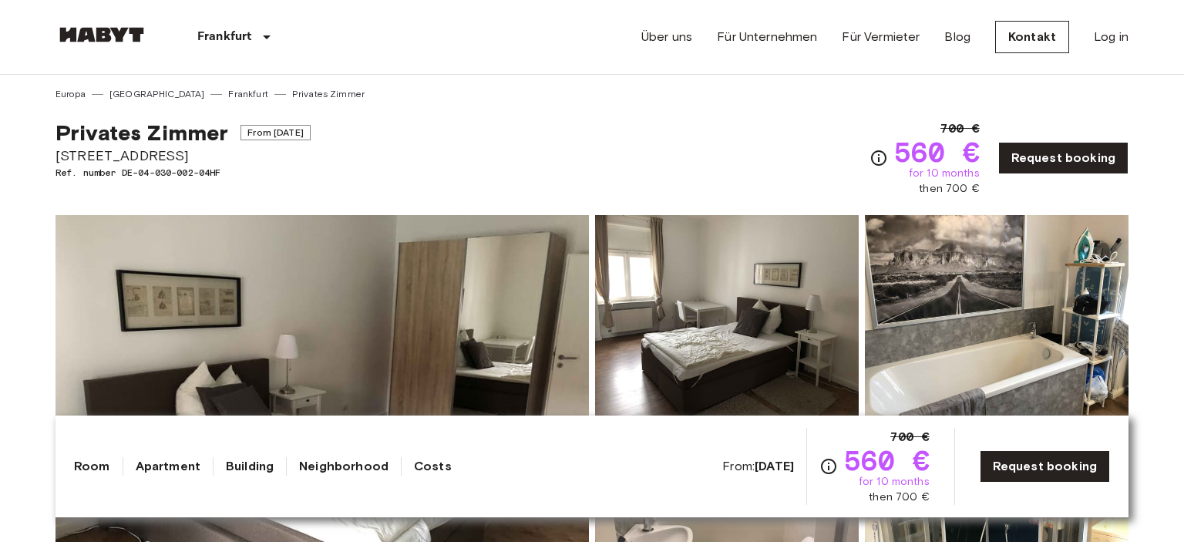
copy span "[STREET_ADDRESS]"
